Goal: Information Seeking & Learning: Compare options

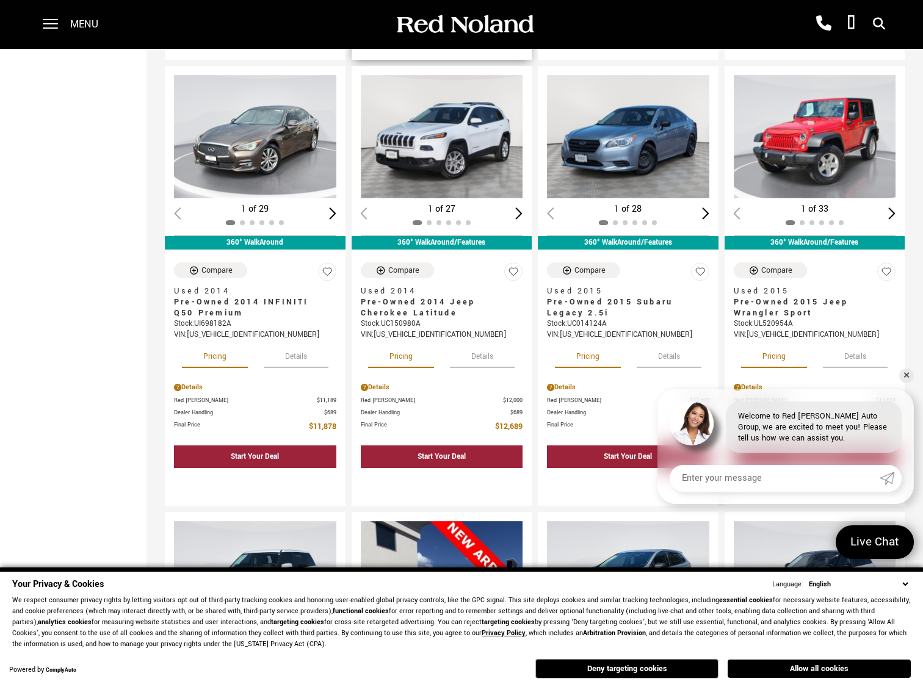
scroll to position [610, 0]
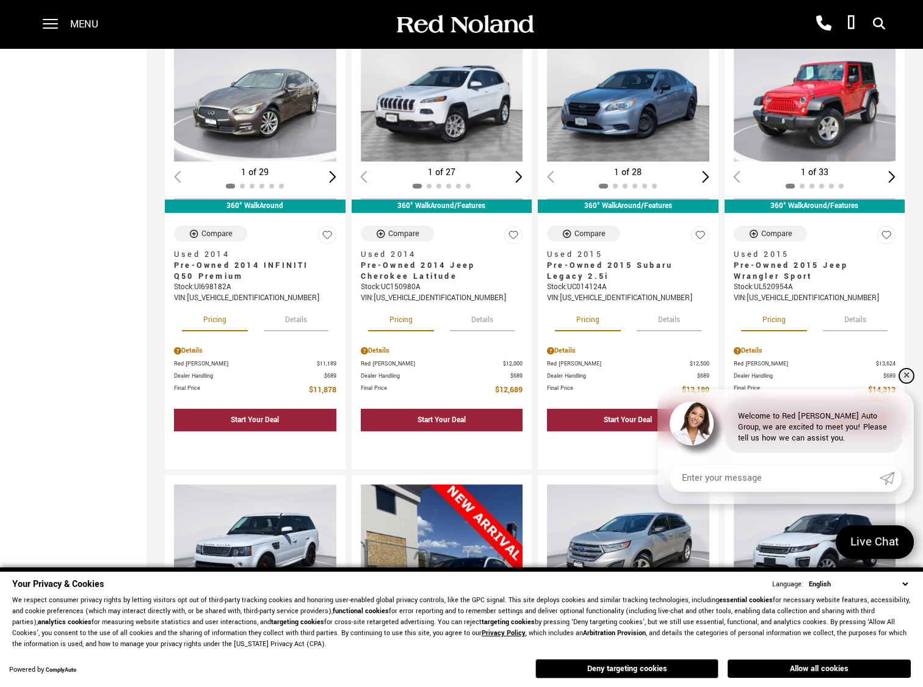
click at [903, 375] on link "✕" at bounding box center [906, 376] width 15 height 15
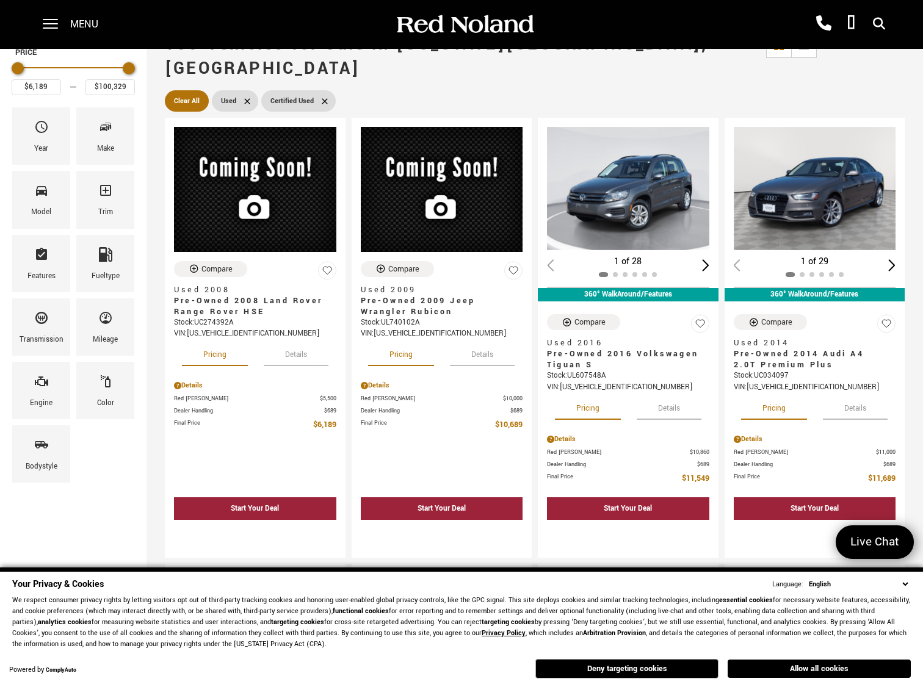
scroll to position [0, 0]
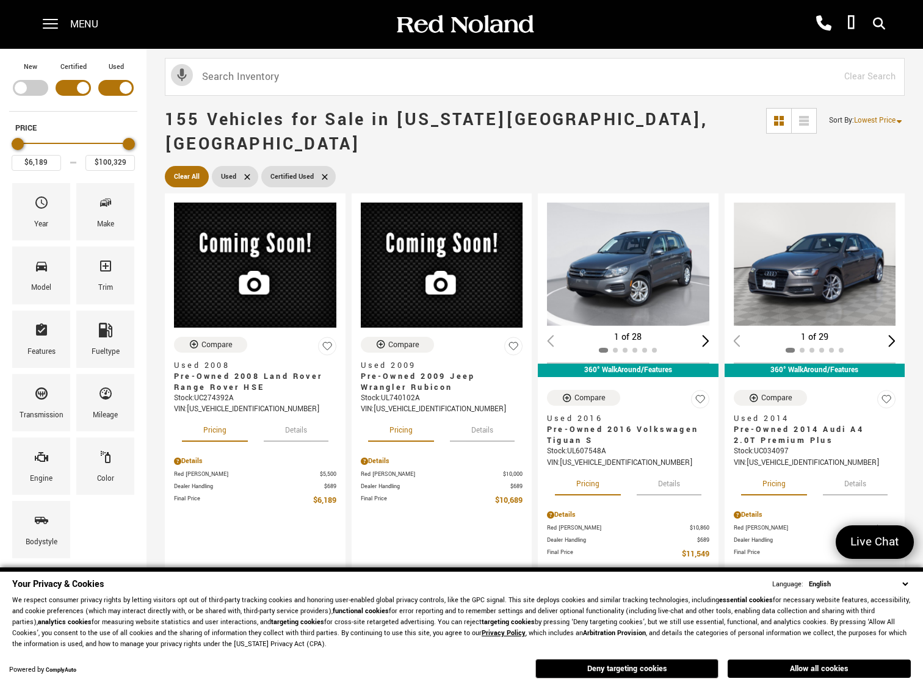
click at [878, 121] on span "Lowest Price" at bounding box center [874, 120] width 41 height 10
click at [809, 120] on icon at bounding box center [804, 121] width 10 height 2
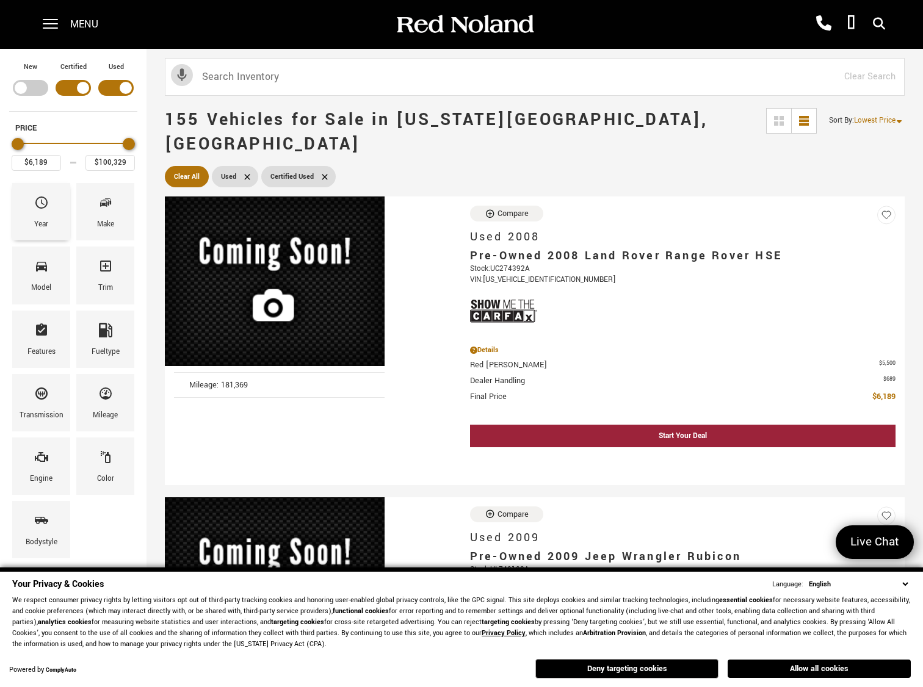
click at [32, 218] on div "Year" at bounding box center [41, 211] width 58 height 57
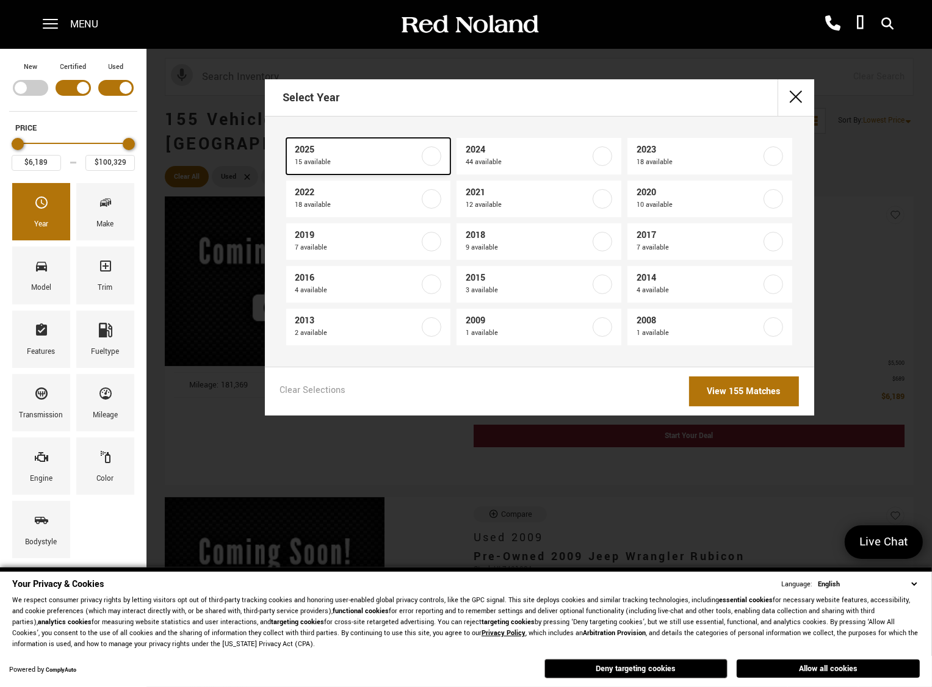
click at [438, 159] on label at bounding box center [432, 156] width 20 height 20
type input "$41,189"
checkbox input "true"
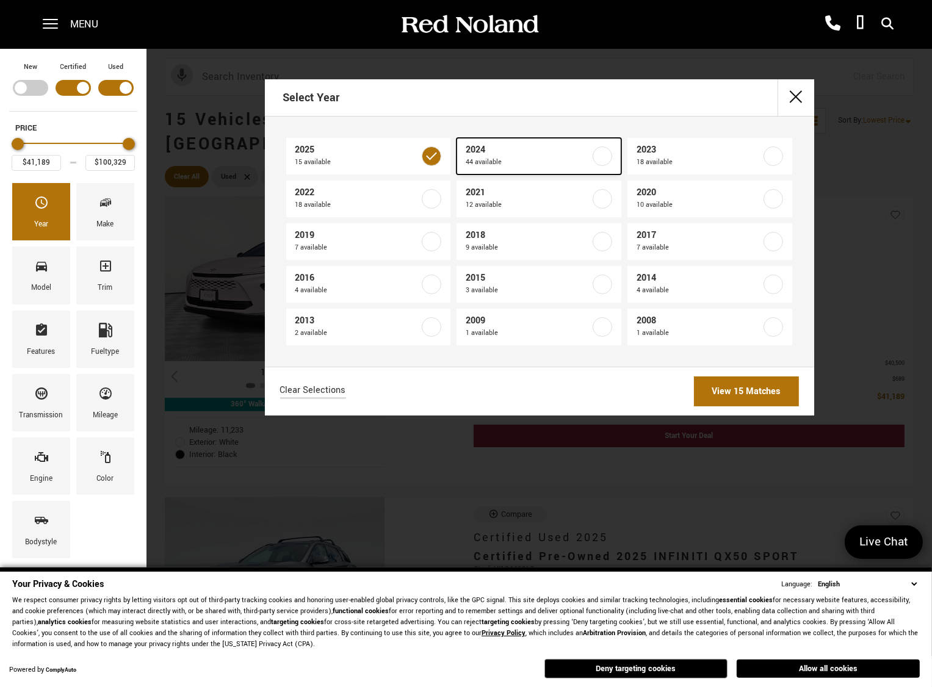
click at [608, 156] on label at bounding box center [603, 156] width 20 height 20
type input "$31,929"
checkbox input "true"
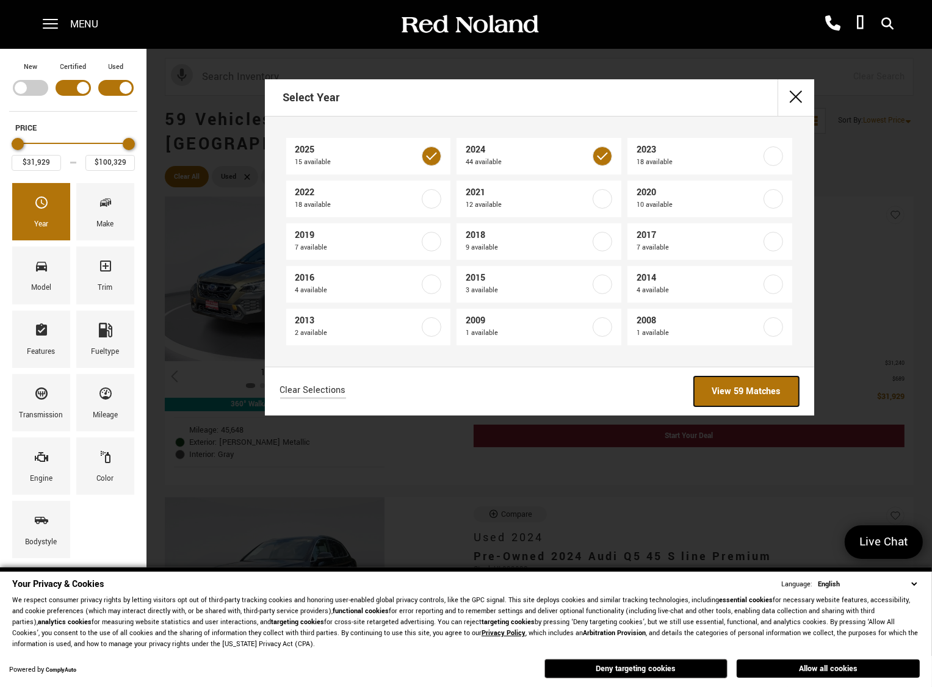
click at [747, 388] on link "View 59 Matches" at bounding box center [746, 392] width 105 height 30
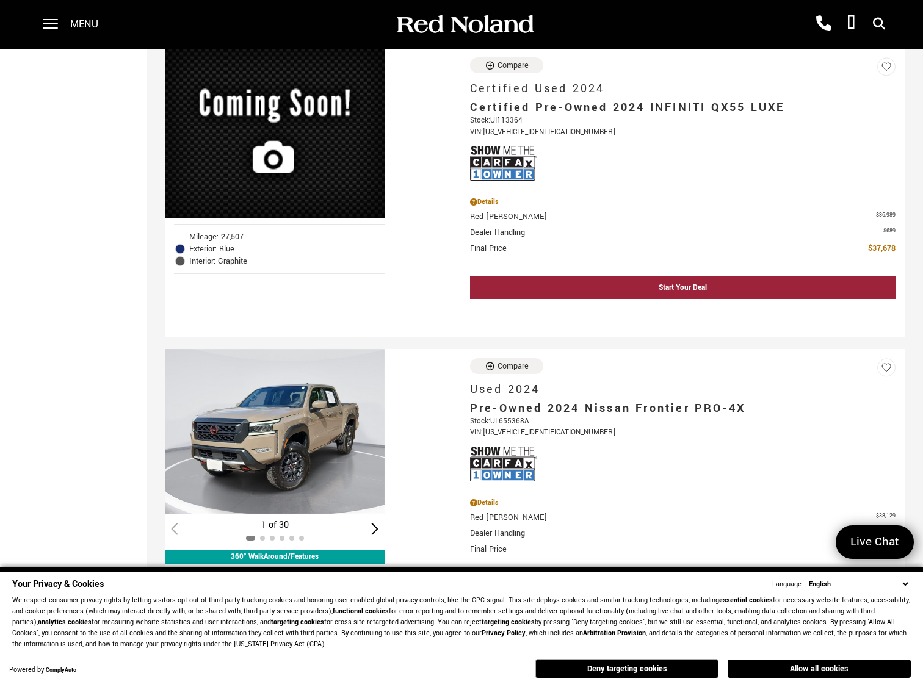
scroll to position [793, 0]
